Goal: Find specific page/section: Find specific page/section

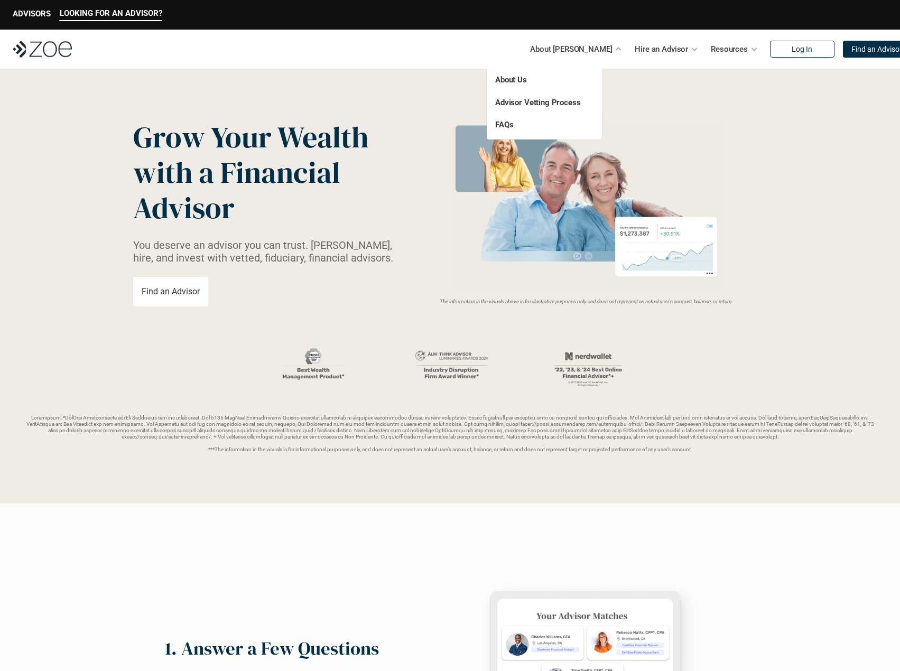
click at [520, 79] on link "About Us" at bounding box center [511, 80] width 32 height 10
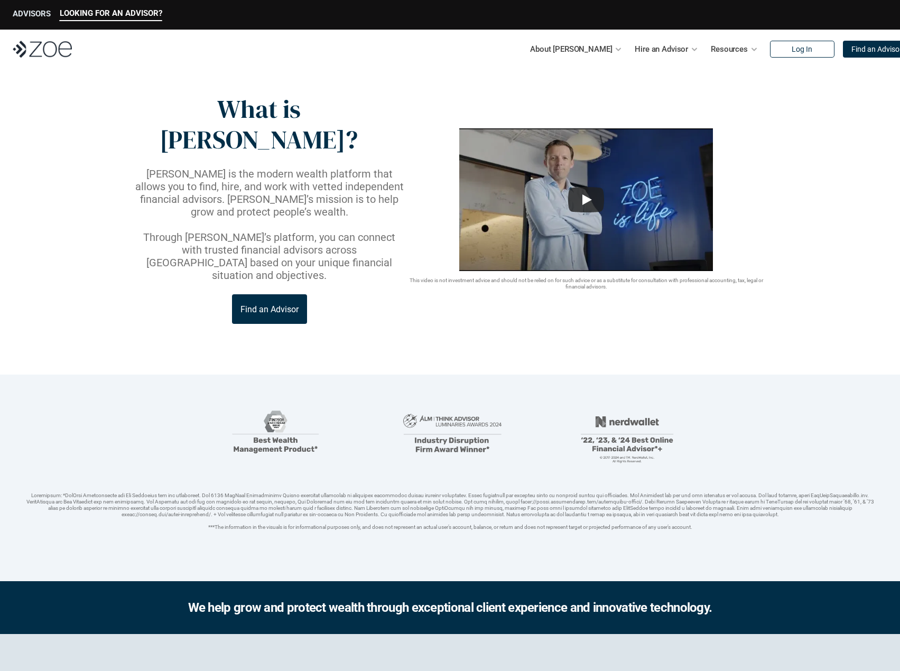
click at [23, 14] on p "ADVISORS" at bounding box center [32, 14] width 38 height 10
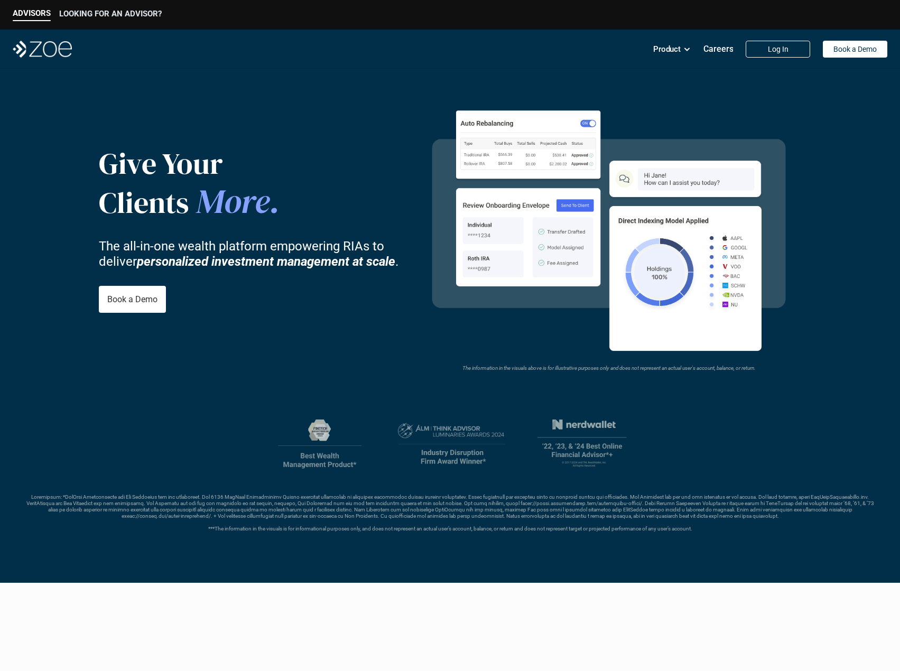
click at [130, 16] on p "LOOKING FOR AN ADVISOR?" at bounding box center [110, 14] width 102 height 10
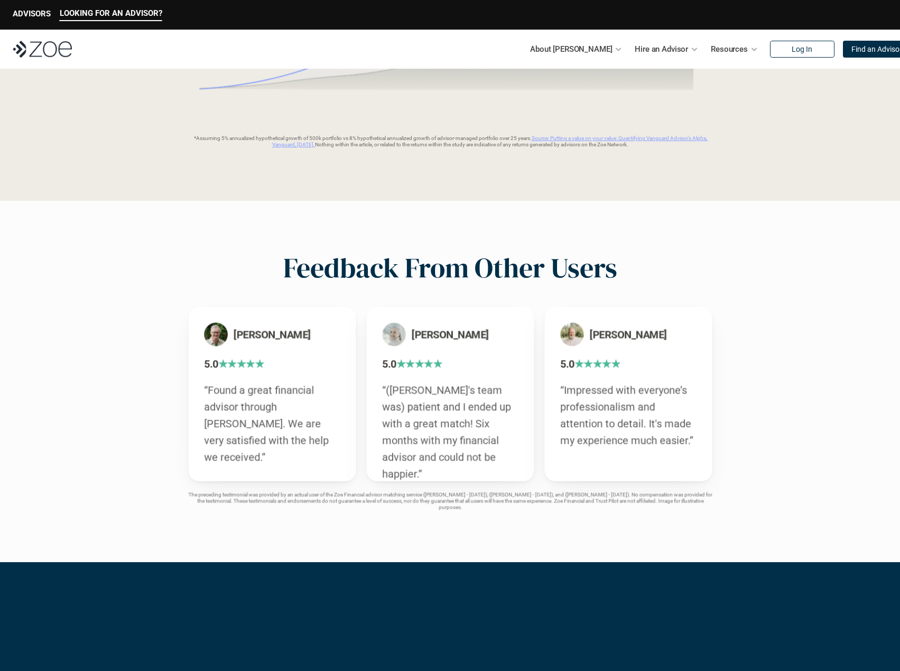
scroll to position [1849, 0]
